Goal: Check status: Check status

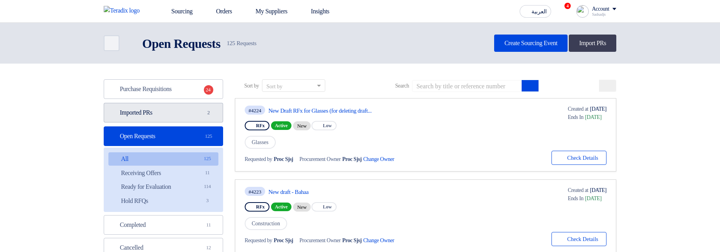
click at [138, 110] on link "Imported PRs Imported PRs 2" at bounding box center [163, 113] width 119 height 20
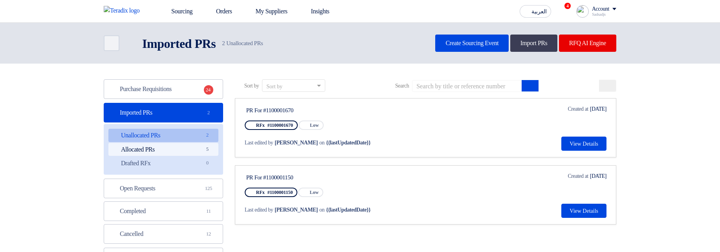
click at [188, 148] on link "Allocated PRs Allocated PRs 5" at bounding box center [163, 149] width 110 height 13
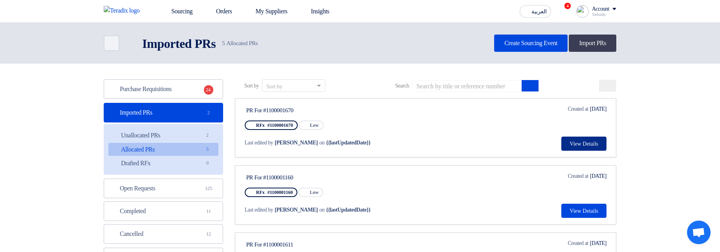
click at [585, 142] on button "View Details" at bounding box center [584, 144] width 45 height 14
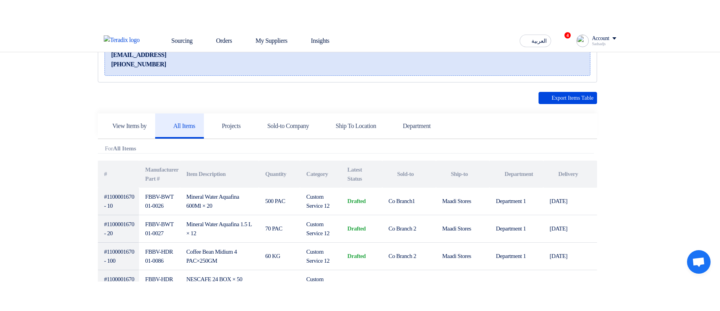
scroll to position [141, 0]
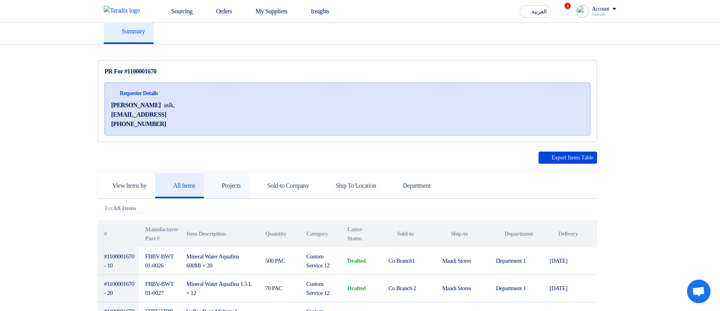
click at [213, 182] on use at bounding box center [213, 182] width 0 height 0
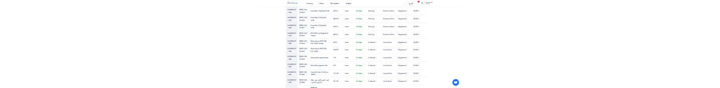
scroll to position [1367, 0]
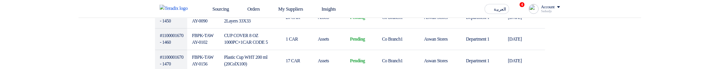
scroll to position [1367, 0]
